Goal: Navigation & Orientation: Understand site structure

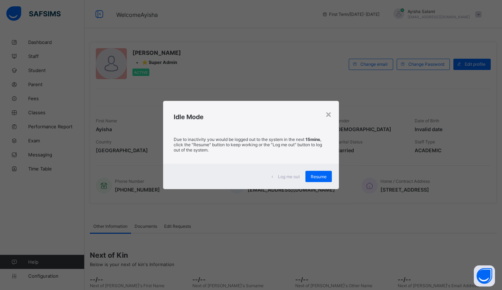
click at [294, 106] on div "Idle Mode" at bounding box center [251, 115] width 176 height 29
click at [328, 113] on div "×" at bounding box center [328, 114] width 7 height 12
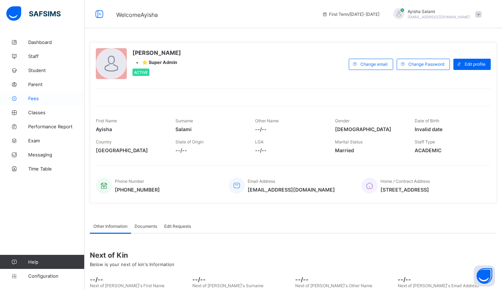
click at [37, 96] on span "Fees" at bounding box center [56, 99] width 56 height 6
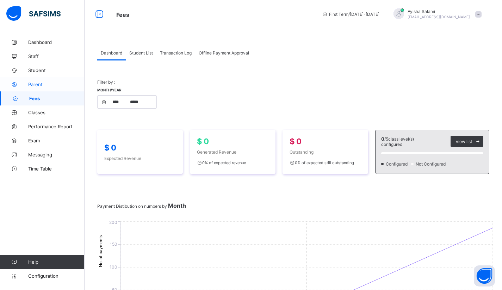
click at [36, 82] on span "Parent" at bounding box center [56, 85] width 56 height 6
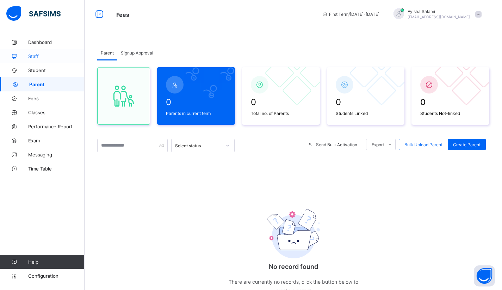
click at [38, 57] on span "Staff" at bounding box center [56, 57] width 56 height 6
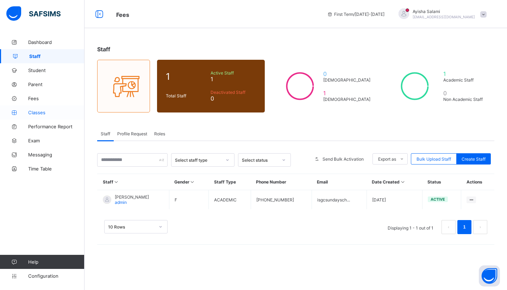
click at [41, 113] on span "Classes" at bounding box center [56, 113] width 56 height 6
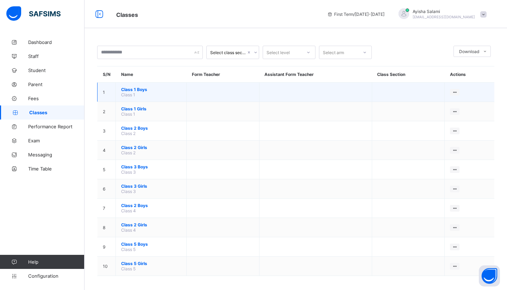
click at [124, 90] on span "Class 1 Boys" at bounding box center [151, 89] width 60 height 5
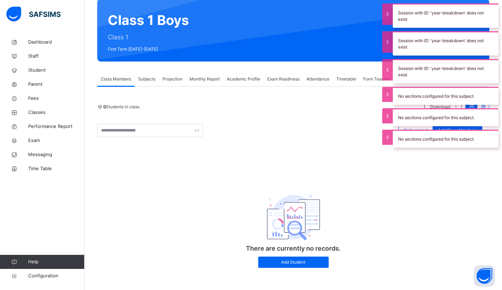
scroll to position [63, 0]
